Goal: Use online tool/utility: Use online tool/utility

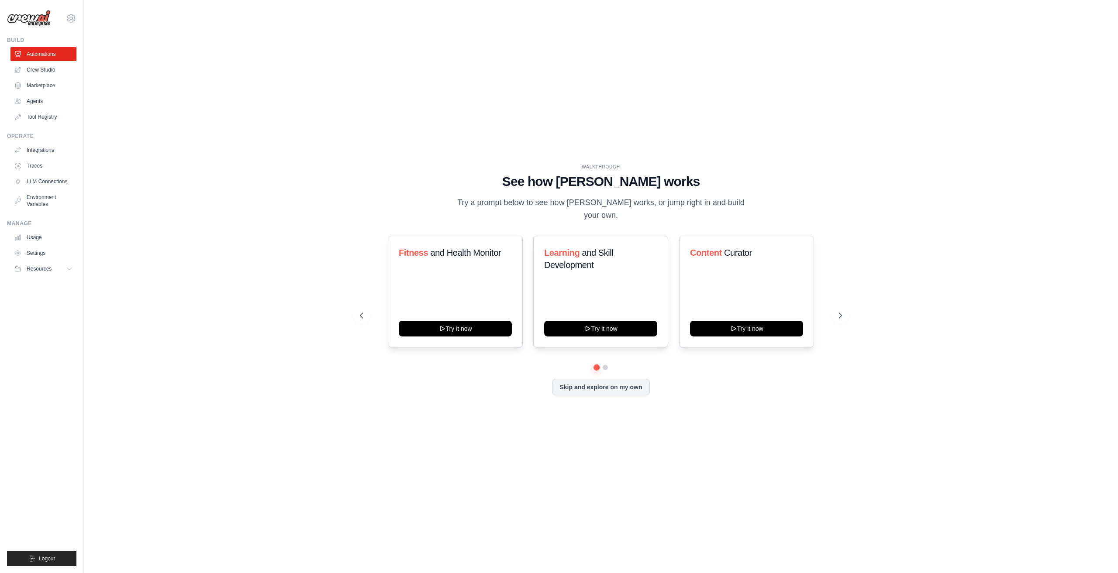
click at [24, 17] on img at bounding box center [29, 18] width 44 height 17
click at [51, 72] on link "Crew Studio" at bounding box center [44, 70] width 66 height 14
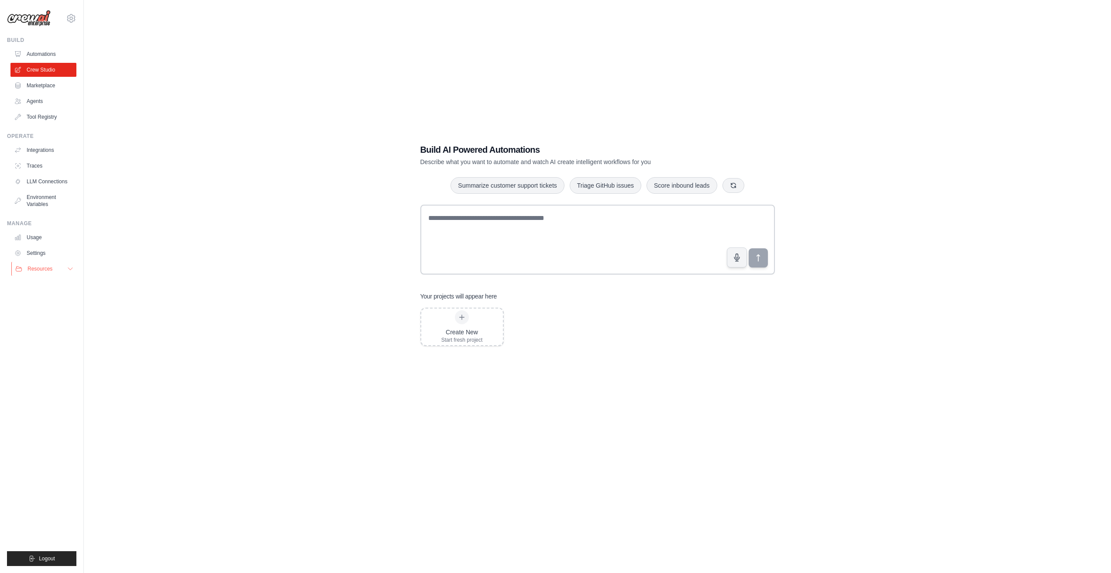
click at [72, 272] on icon at bounding box center [70, 268] width 7 height 7
click at [72, 16] on icon at bounding box center [71, 18] width 10 height 10
click at [50, 63] on link "Settings" at bounding box center [71, 59] width 77 height 16
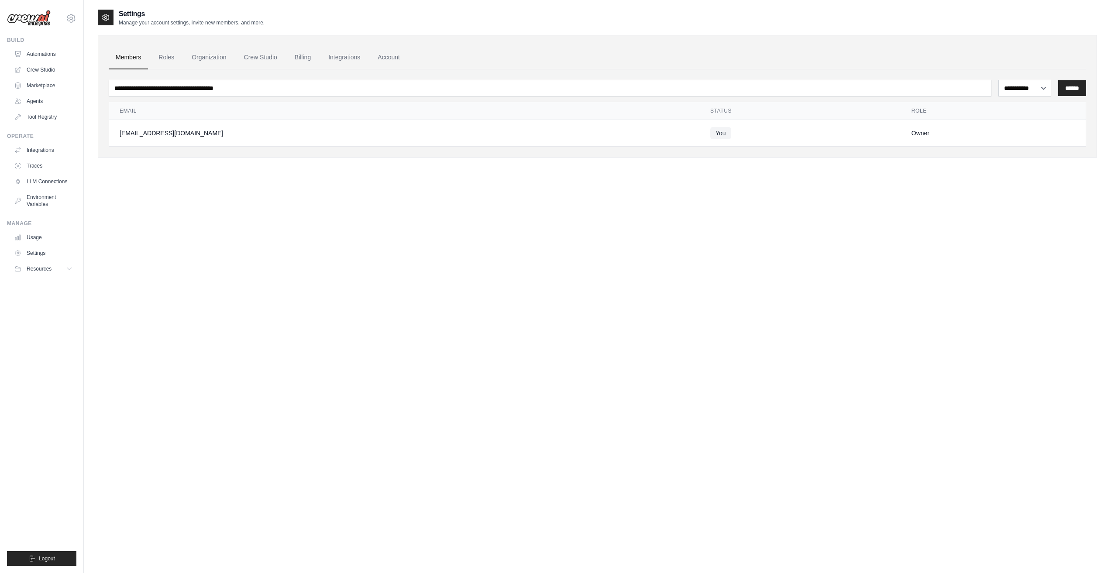
click at [52, 58] on link "Automations" at bounding box center [43, 54] width 66 height 14
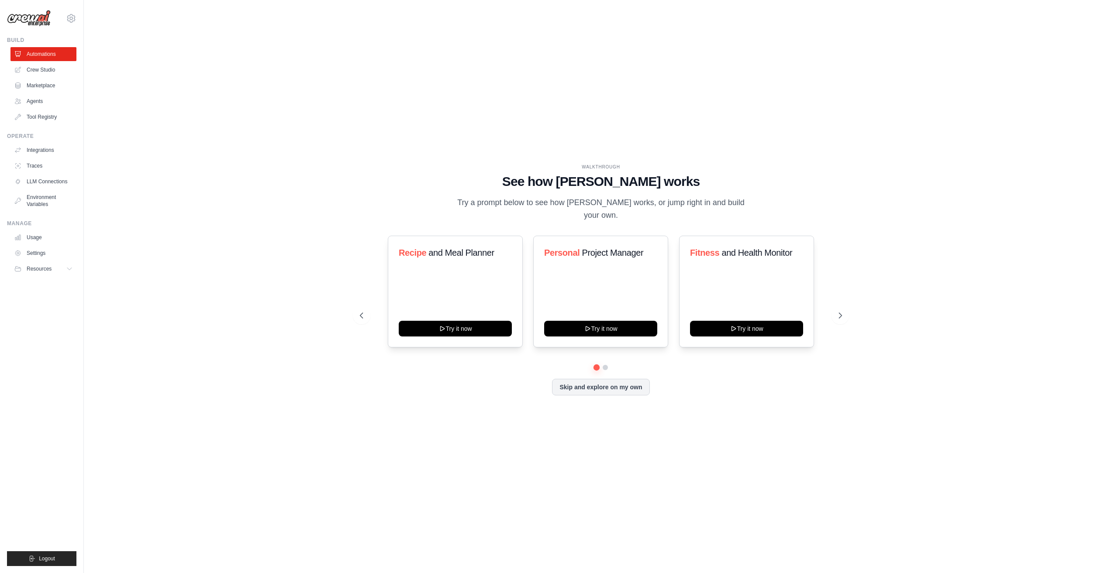
click at [72, 13] on div "vladrf01@gmail.com Settings" at bounding box center [41, 14] width 69 height 28
click at [72, 16] on icon at bounding box center [71, 18] width 10 height 10
click at [65, 59] on link "Settings" at bounding box center [71, 59] width 77 height 16
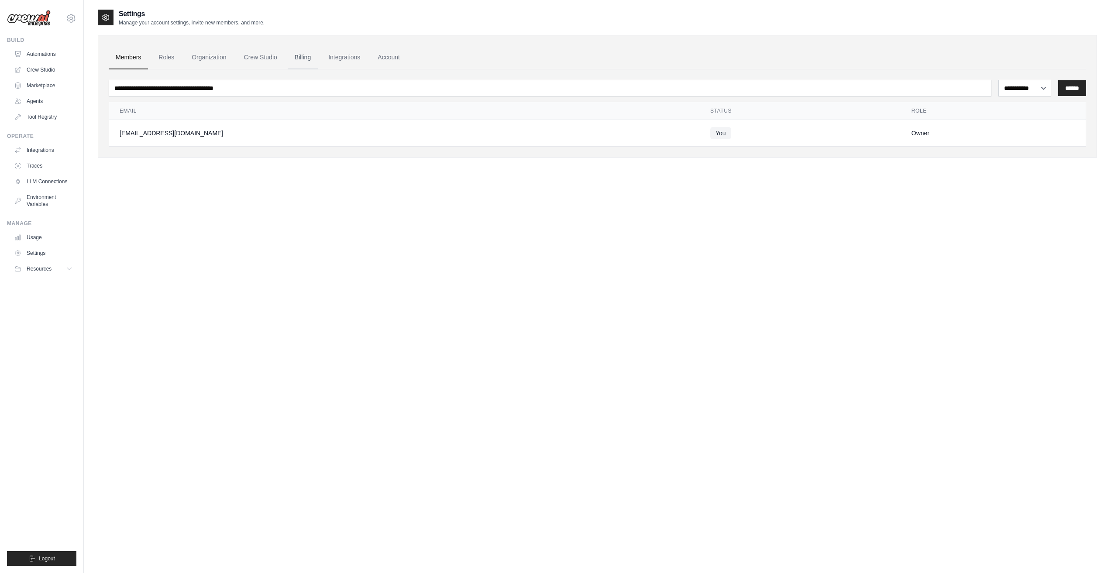
click at [297, 55] on link "Billing" at bounding box center [303, 58] width 30 height 24
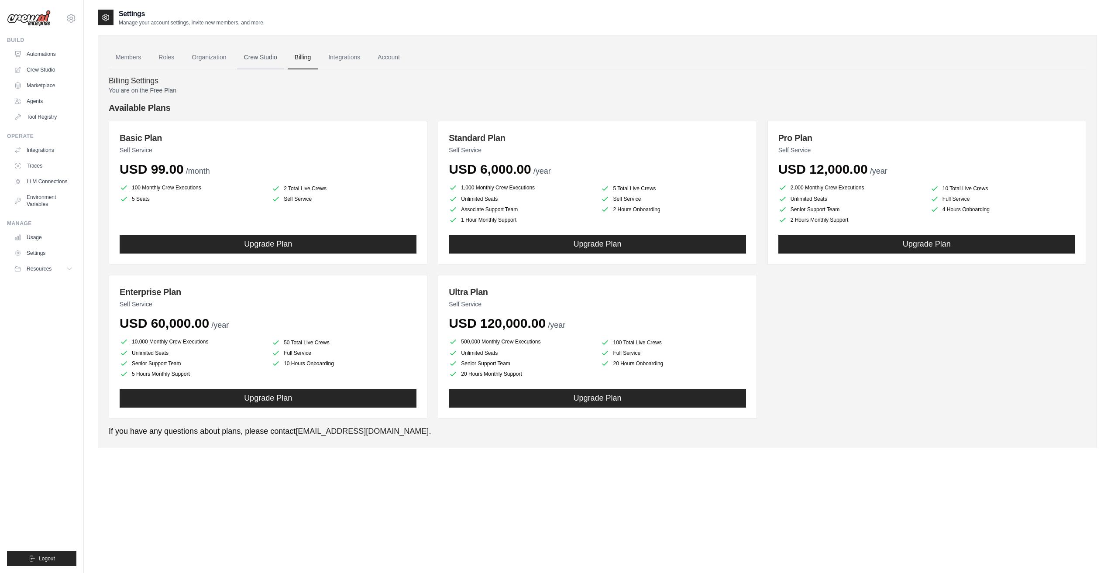
click at [254, 51] on link "Crew Studio" at bounding box center [260, 58] width 47 height 24
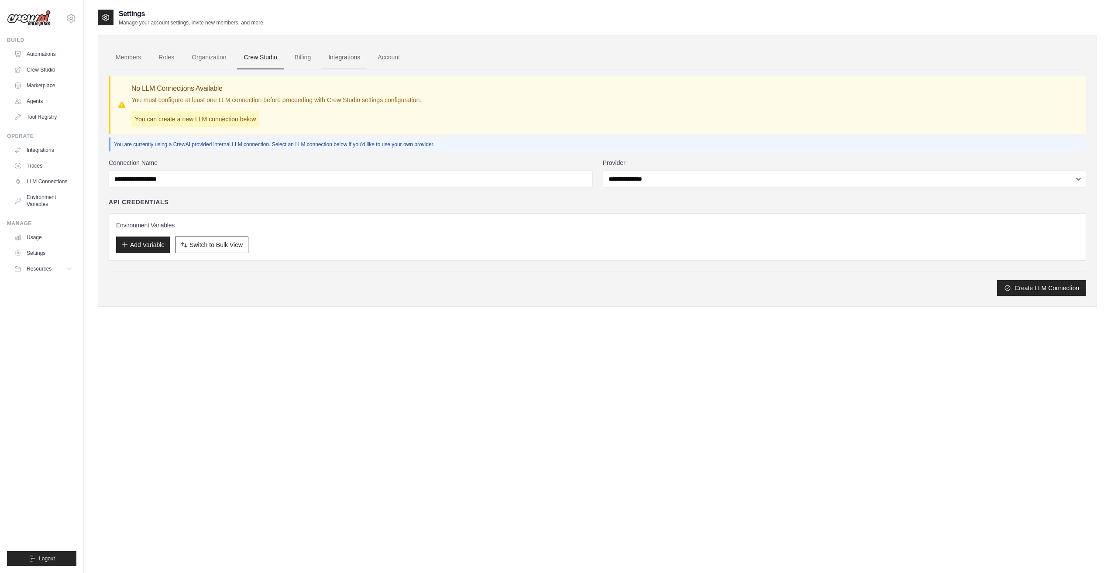
click at [335, 56] on link "Integrations" at bounding box center [344, 58] width 46 height 24
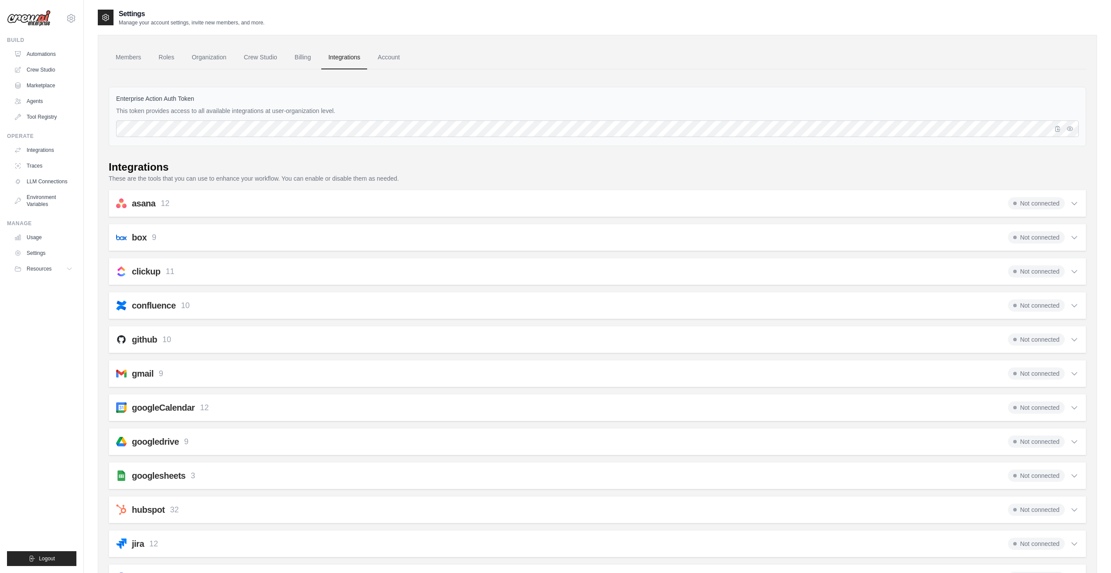
click at [383, 55] on link "Account" at bounding box center [389, 58] width 36 height 24
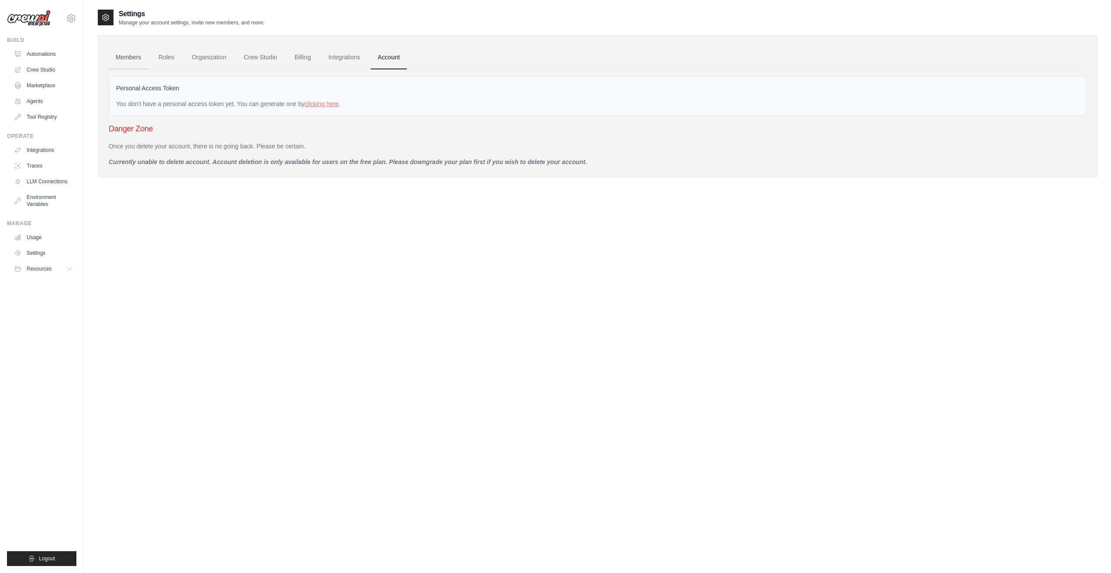
click at [124, 59] on link "Members" at bounding box center [128, 58] width 39 height 24
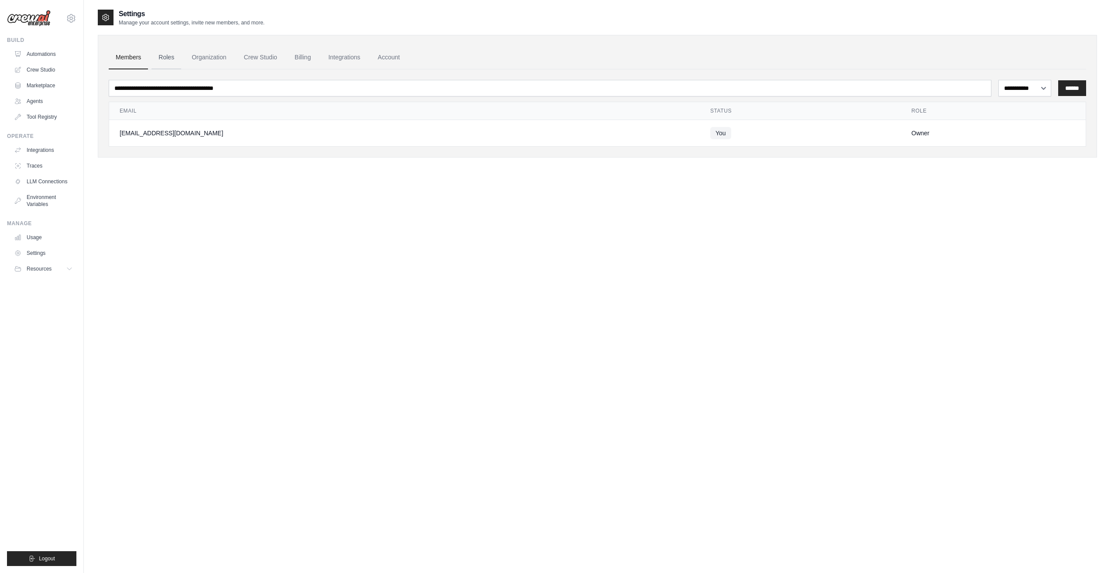
click at [156, 59] on link "Roles" at bounding box center [166, 58] width 30 height 24
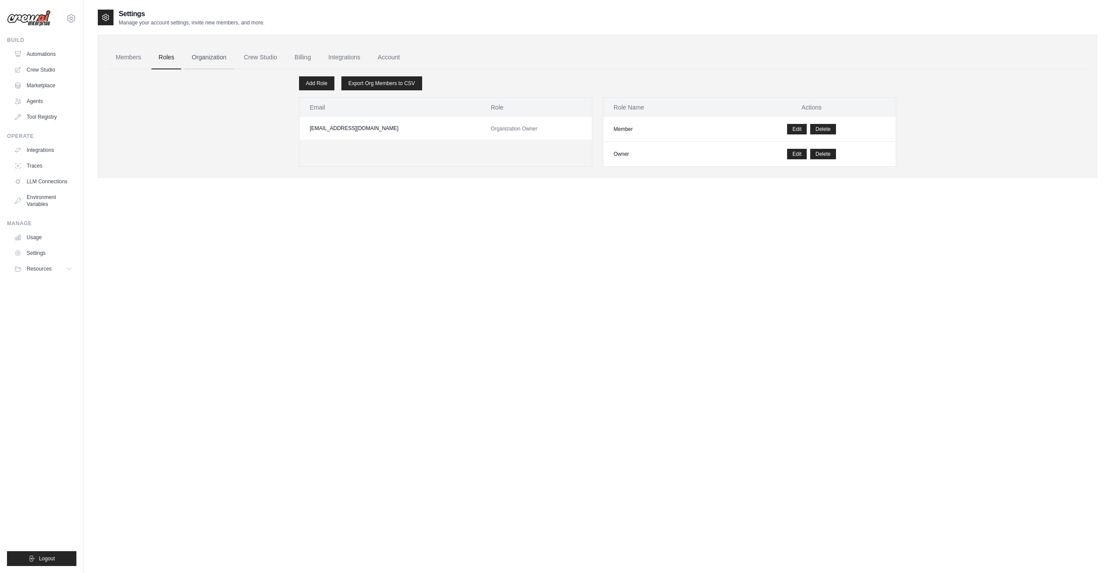
click at [210, 58] on link "Organization" at bounding box center [209, 58] width 48 height 24
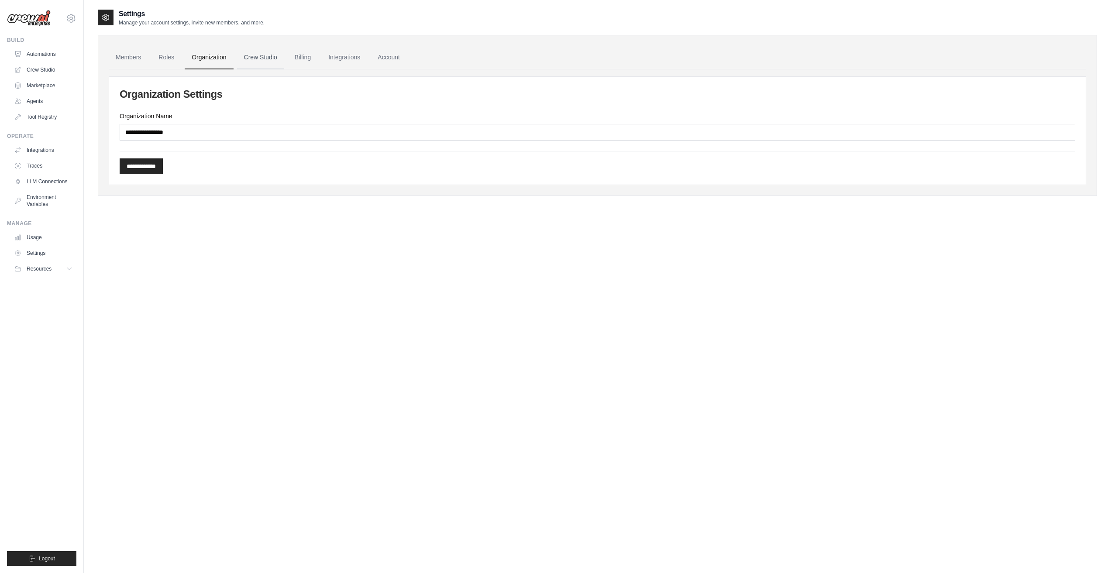
click at [256, 58] on link "Crew Studio" at bounding box center [260, 58] width 47 height 24
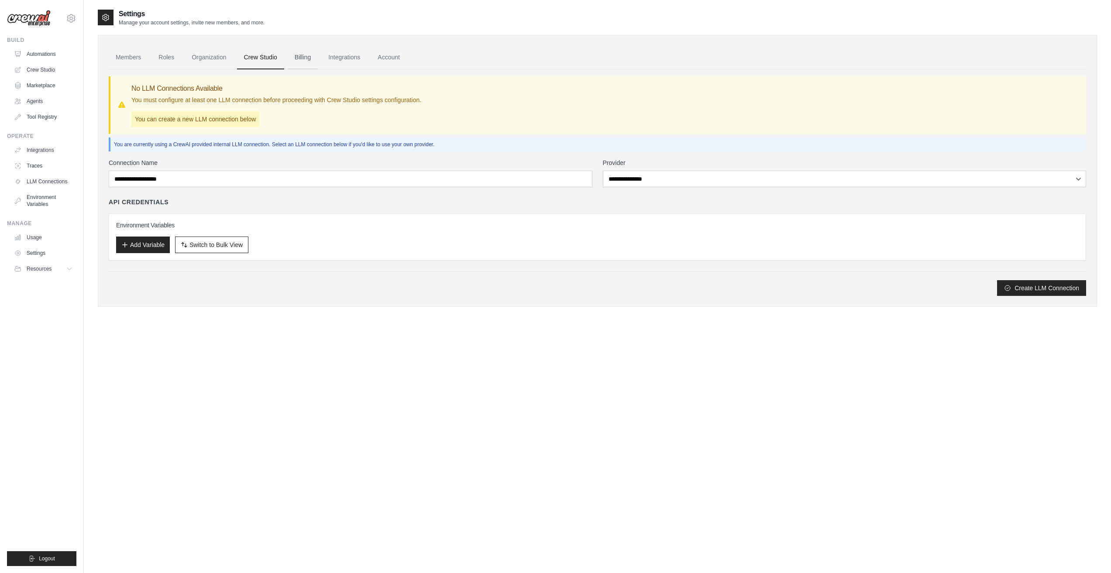
click at [305, 57] on link "Billing" at bounding box center [303, 58] width 30 height 24
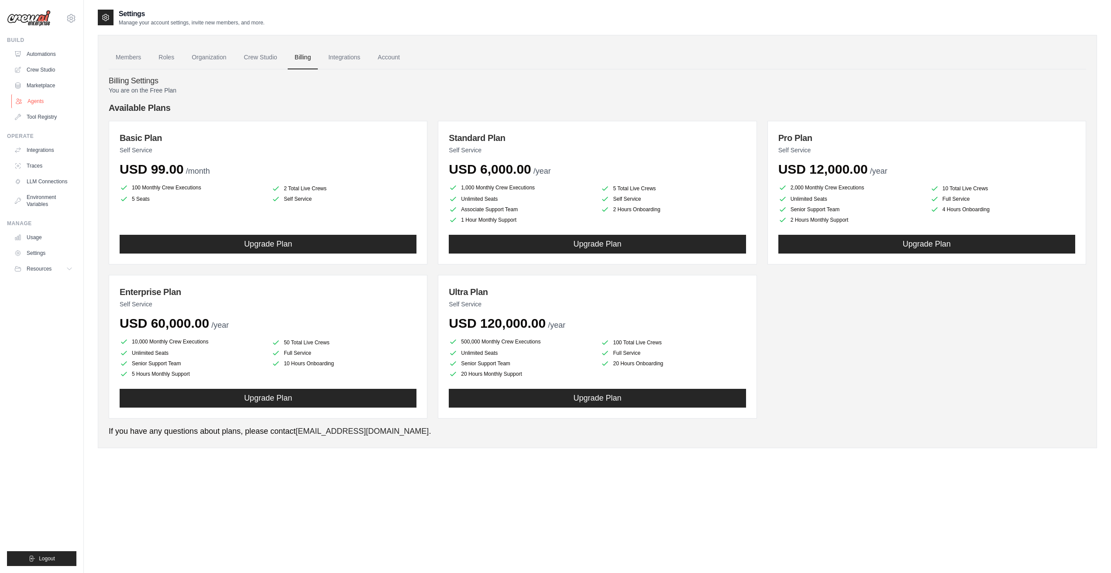
click at [38, 100] on link "Agents" at bounding box center [44, 101] width 66 height 14
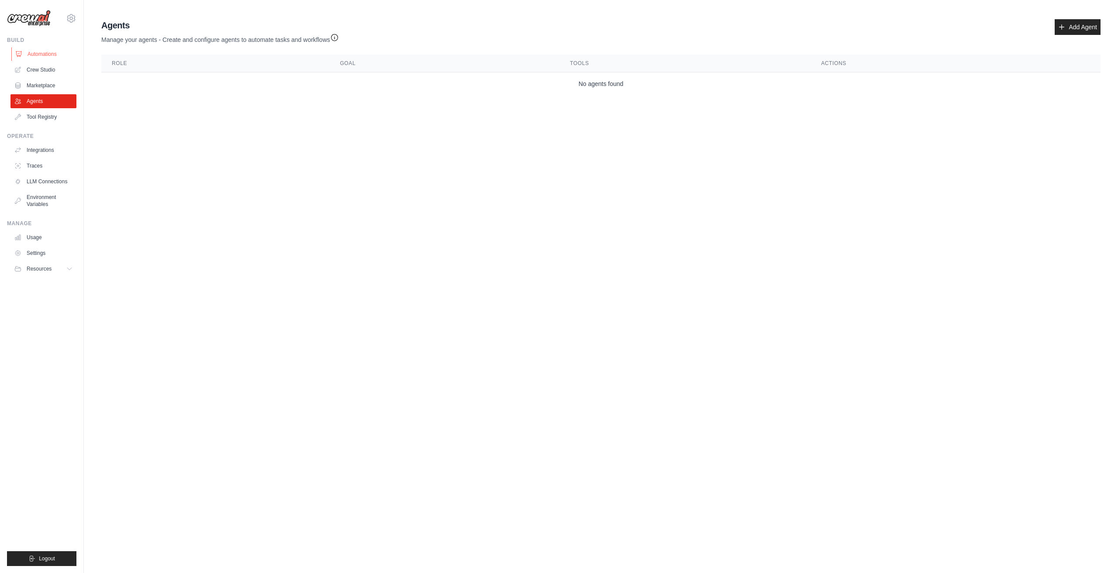
click at [34, 52] on link "Automations" at bounding box center [44, 54] width 66 height 14
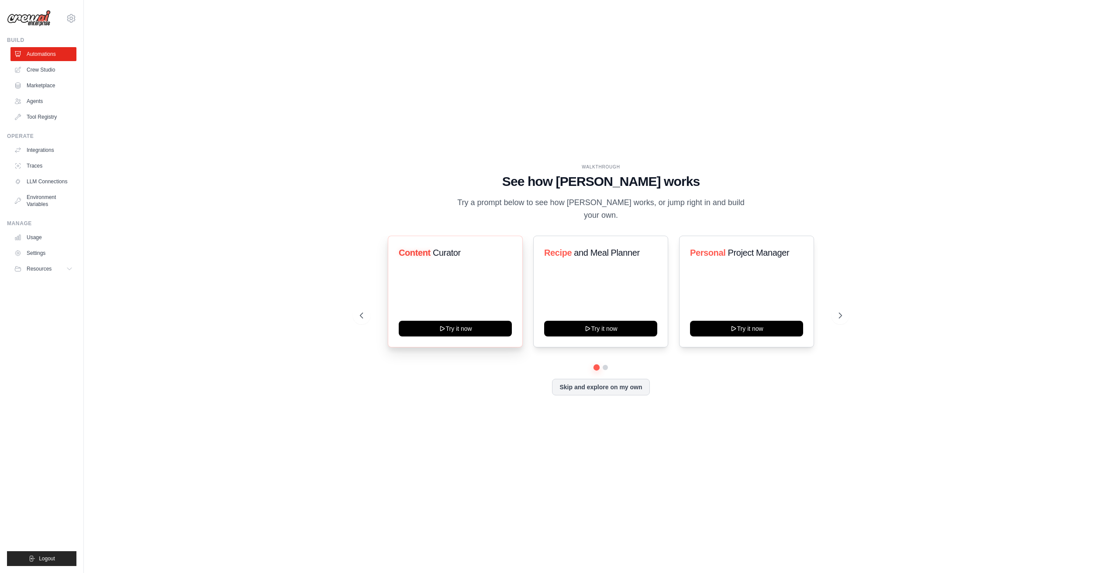
click at [441, 248] on span "Curator" at bounding box center [447, 253] width 28 height 10
click at [453, 320] on button "Try it now" at bounding box center [455, 328] width 113 height 16
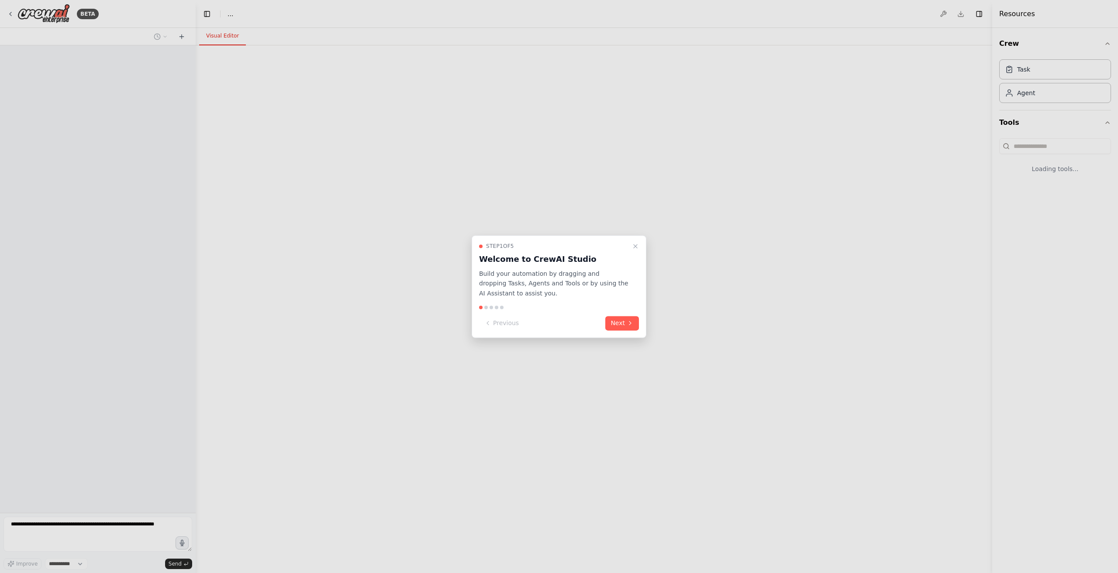
select select "****"
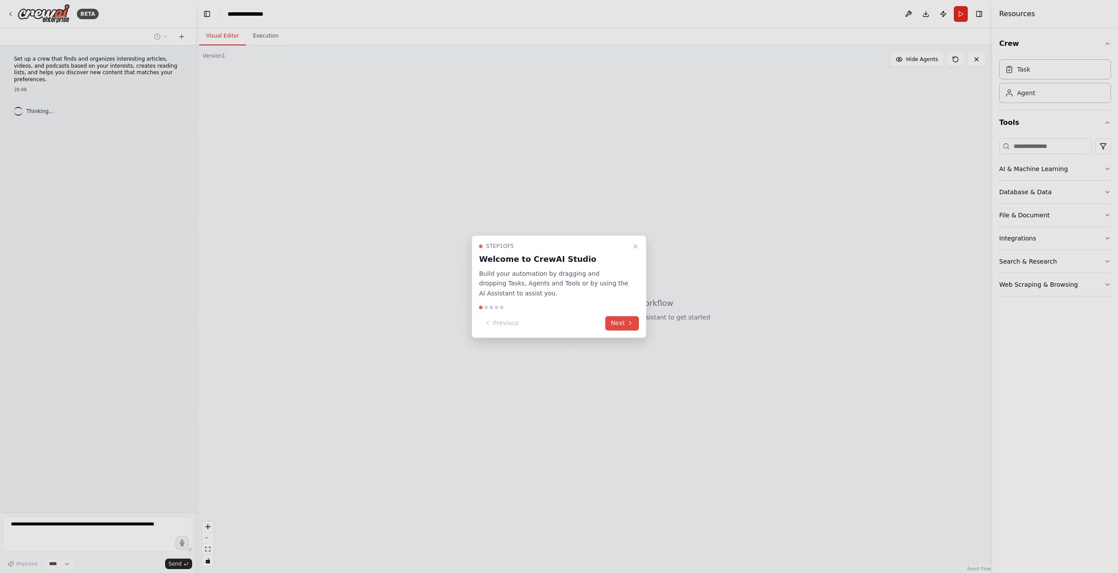
click at [630, 320] on icon at bounding box center [629, 323] width 7 height 7
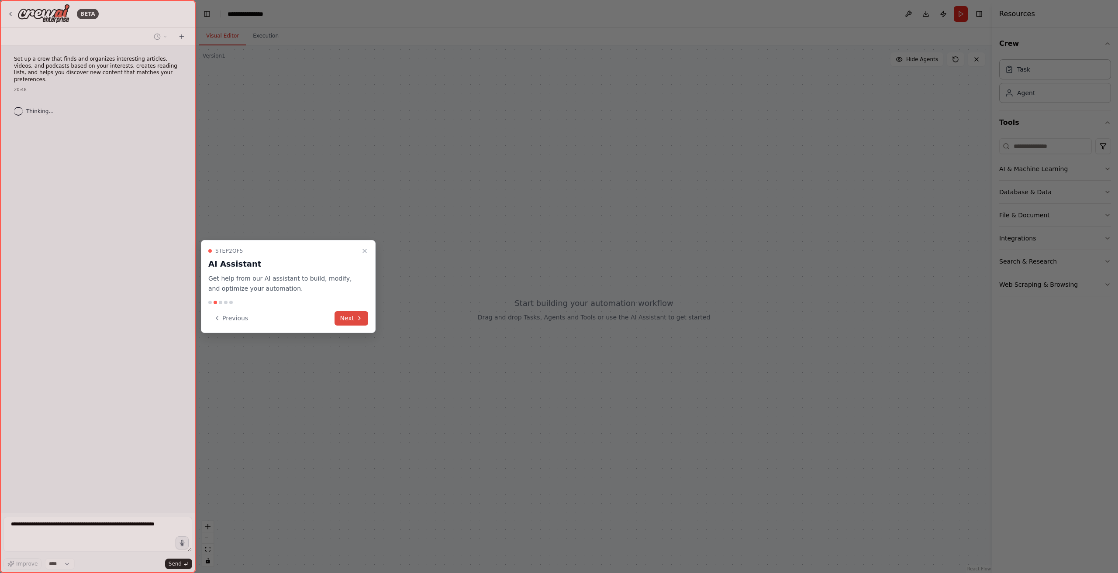
click at [346, 317] on button "Next" at bounding box center [351, 318] width 34 height 14
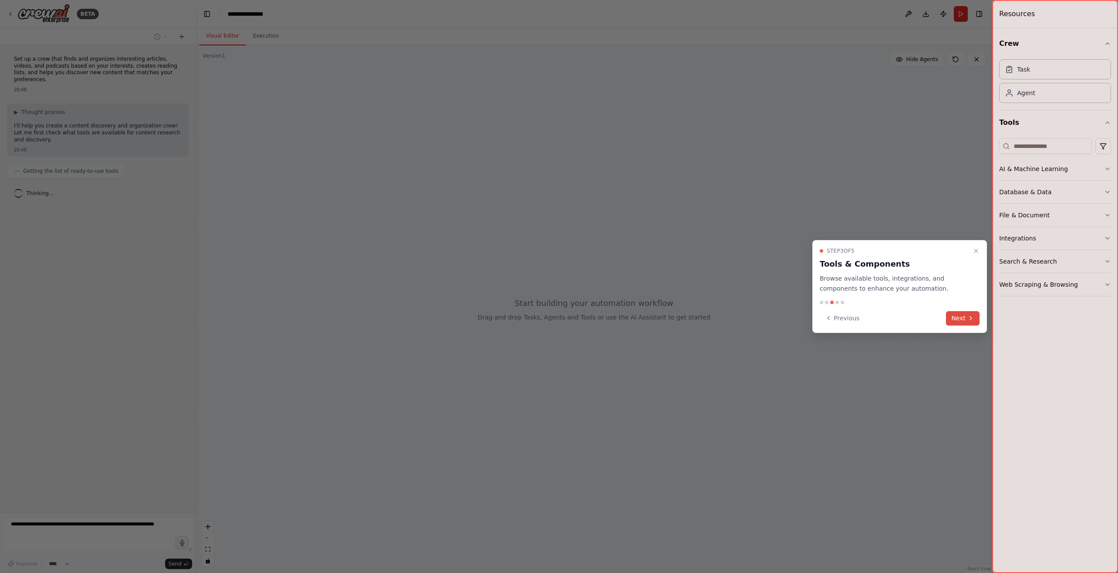
click at [953, 318] on button "Next" at bounding box center [963, 318] width 34 height 14
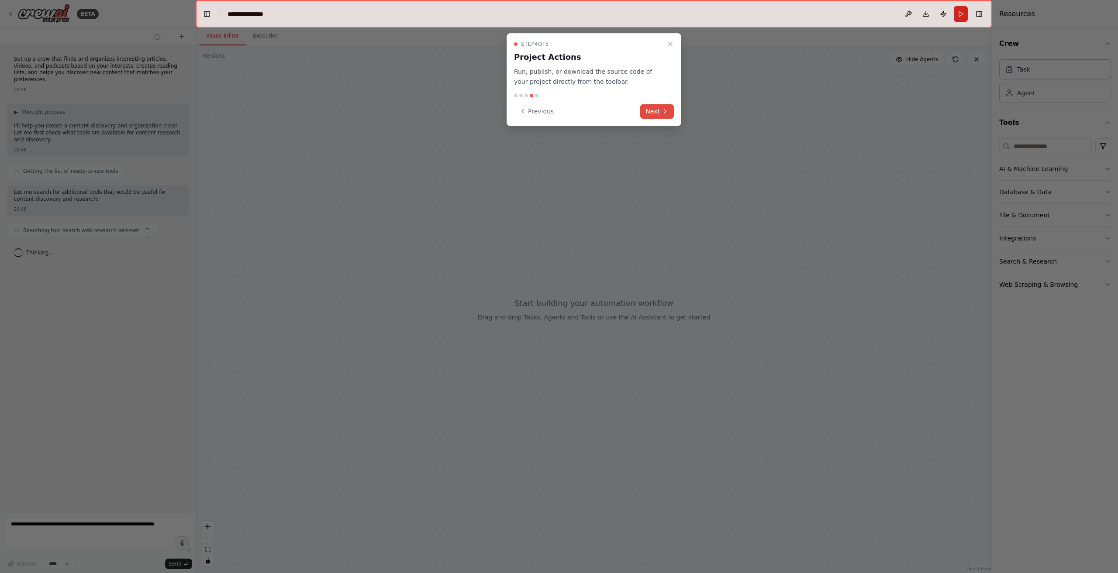
click at [647, 113] on button "Next" at bounding box center [657, 111] width 34 height 14
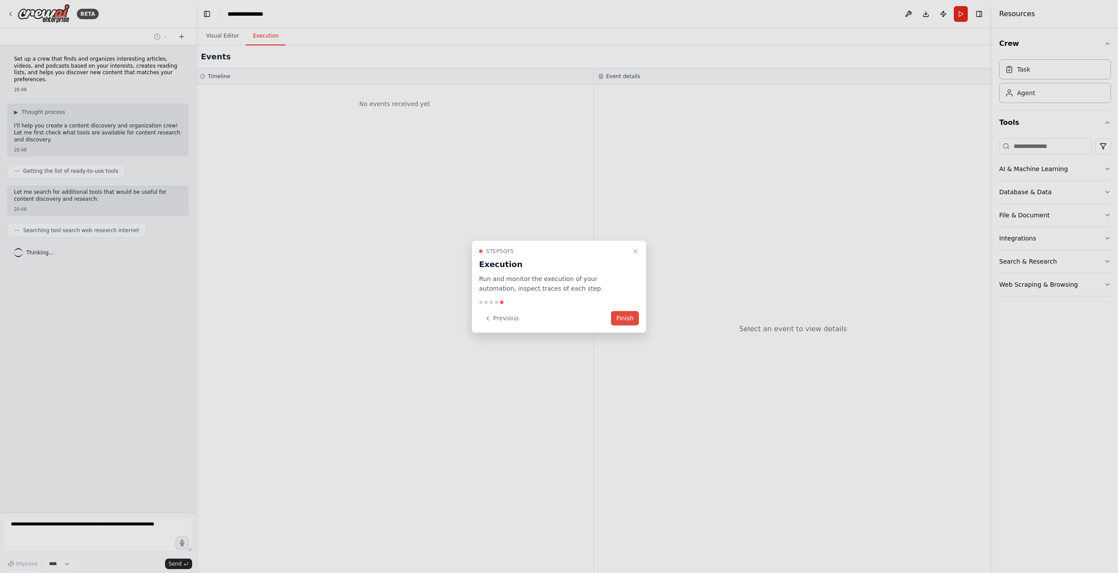
click at [633, 317] on button "Finish" at bounding box center [625, 318] width 28 height 14
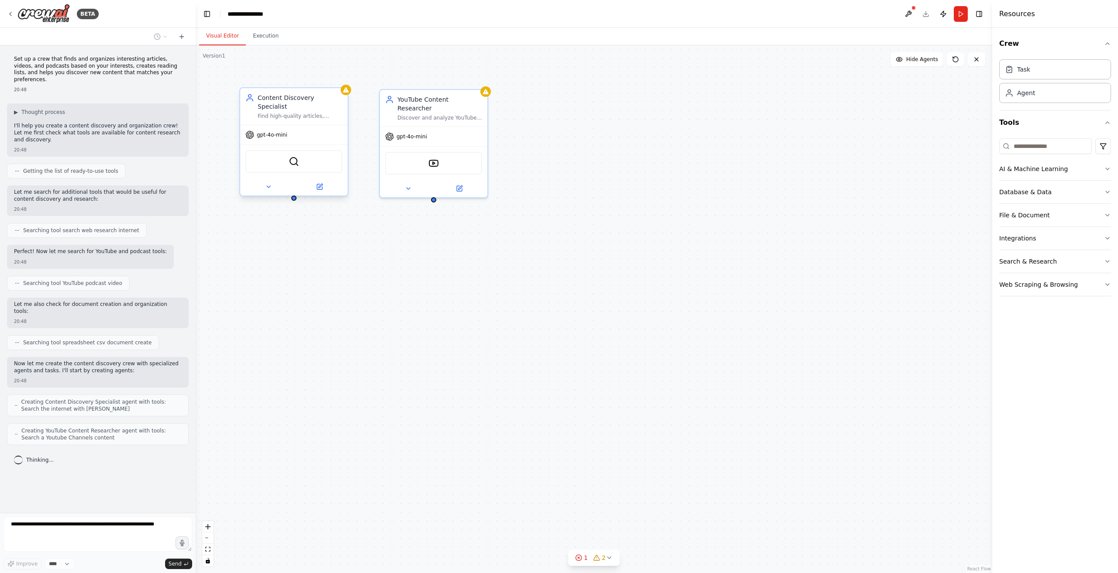
click at [257, 131] on div "gpt-4o-mini" at bounding box center [266, 135] width 42 height 9
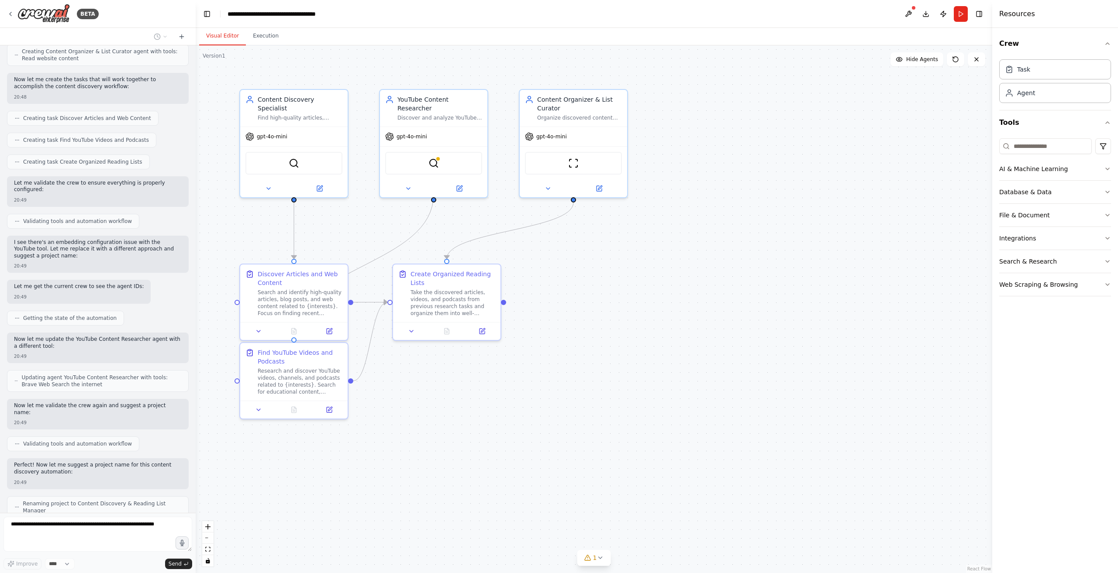
scroll to position [415, 0]
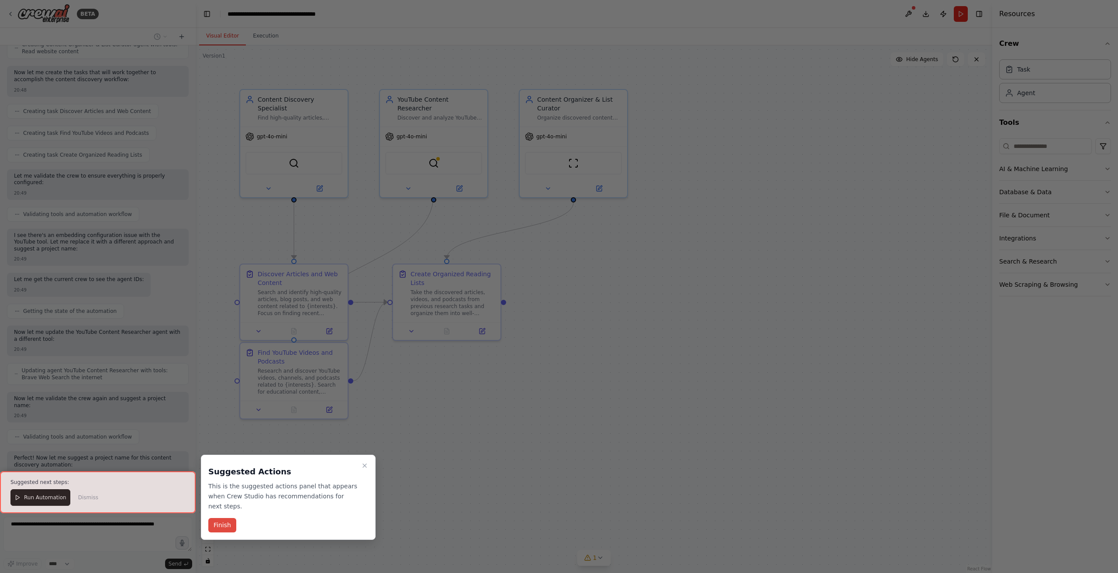
click at [214, 519] on button "Finish" at bounding box center [222, 525] width 28 height 14
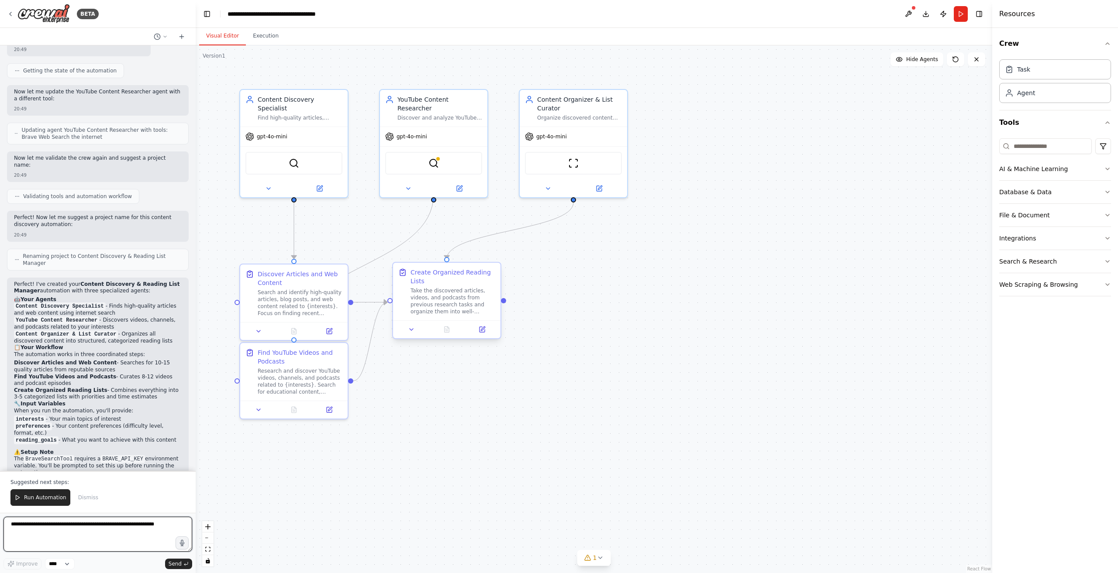
scroll to position [662, 0]
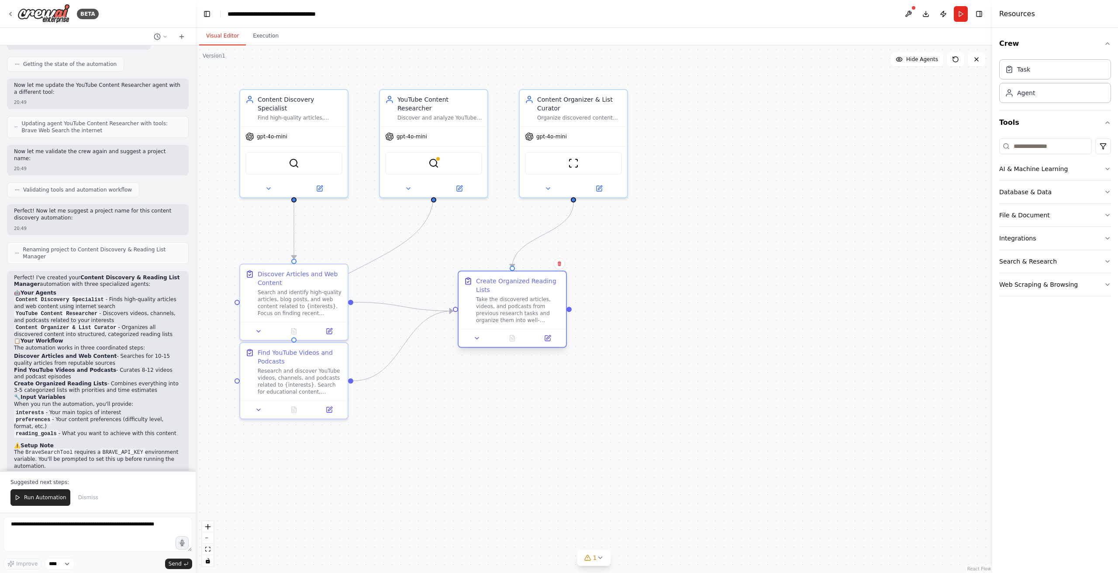
drag, startPoint x: 418, startPoint y: 272, endPoint x: 482, endPoint y: 285, distance: 65.0
click at [482, 285] on div "Create Organized Reading Lists" at bounding box center [518, 285] width 85 height 17
click at [545, 137] on span "gpt-4o-mini" at bounding box center [551, 134] width 31 height 7
click at [577, 165] on img at bounding box center [573, 161] width 10 height 10
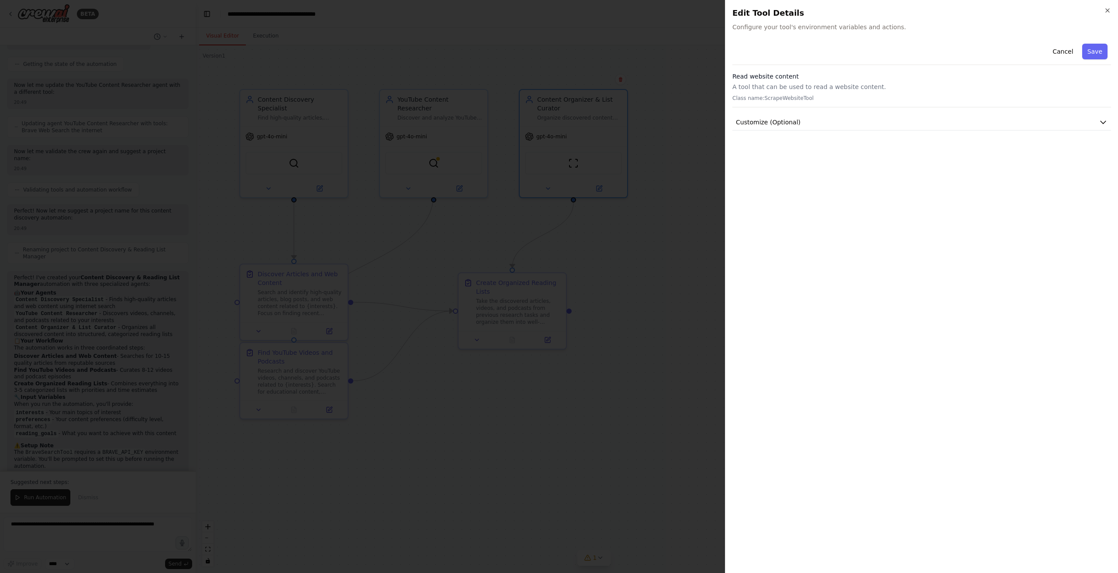
click at [537, 172] on div at bounding box center [559, 286] width 1118 height 573
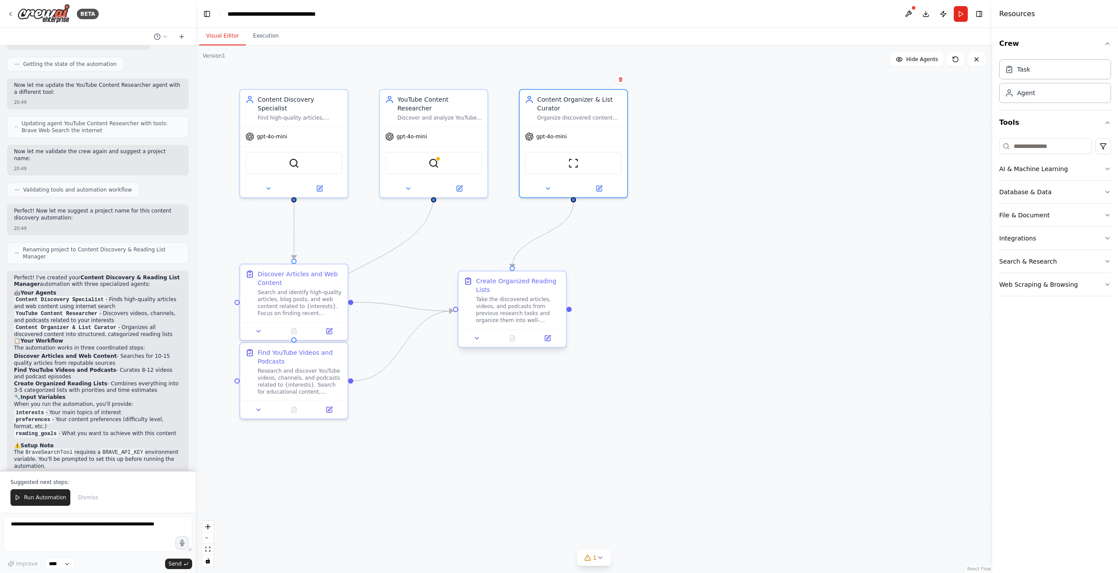
click at [496, 298] on div "Take the discovered articles, videos, and podcasts from previous research tasks…" at bounding box center [518, 310] width 85 height 28
click at [459, 184] on icon at bounding box center [459, 186] width 5 height 5
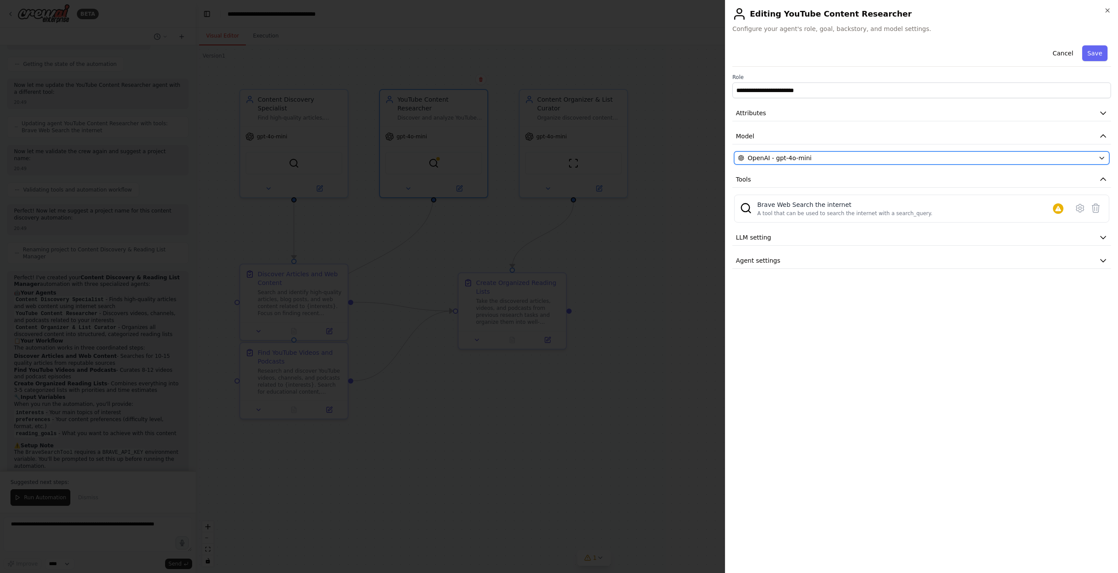
click at [781, 154] on span "OpenAI - gpt-4o-mini" at bounding box center [779, 158] width 64 height 9
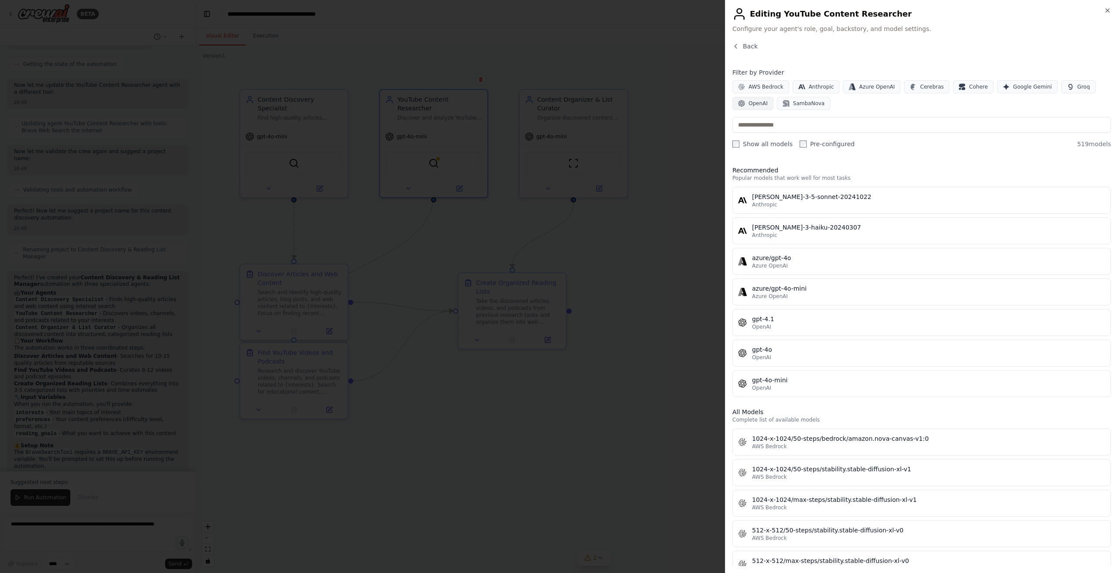
click at [748, 107] on button "OpenAI" at bounding box center [752, 103] width 41 height 13
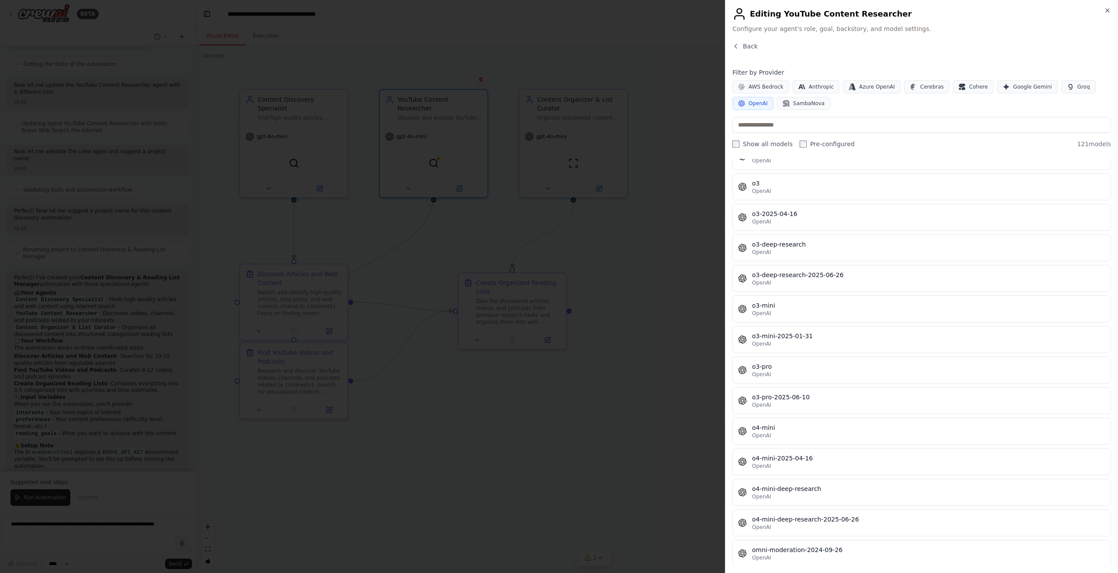
scroll to position [3012, 0]
